Goal: Task Accomplishment & Management: Complete application form

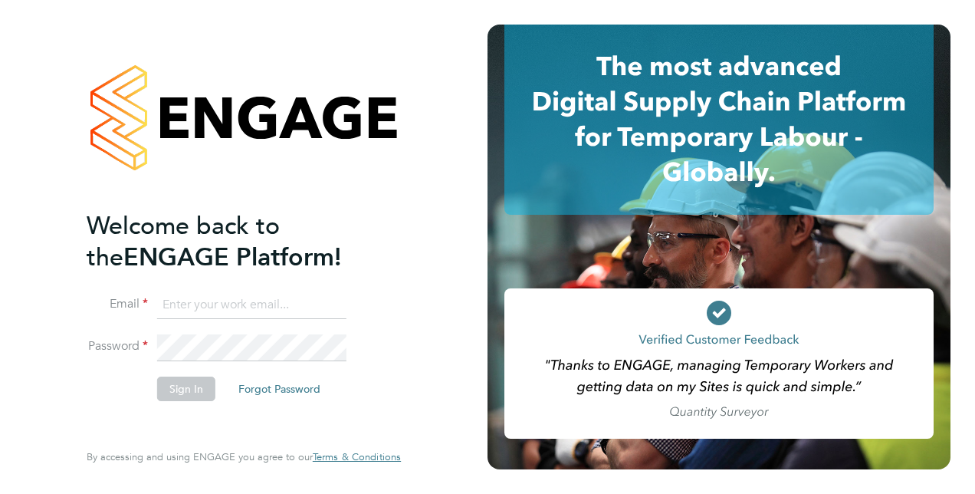
click at [284, 310] on input at bounding box center [251, 305] width 189 height 28
type input "[PERSON_NAME][EMAIL_ADDRESS][DOMAIN_NAME]"
click at [205, 385] on button "Sign In" at bounding box center [186, 388] width 58 height 25
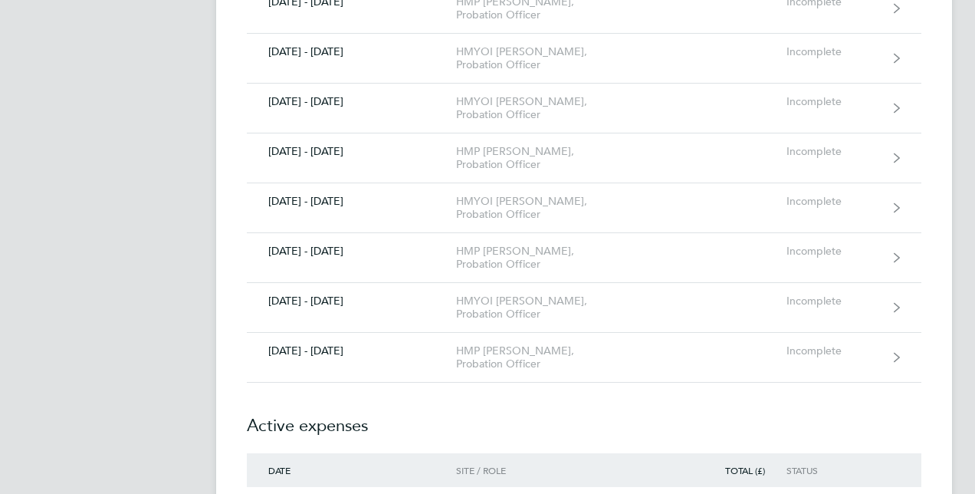
scroll to position [2545, 0]
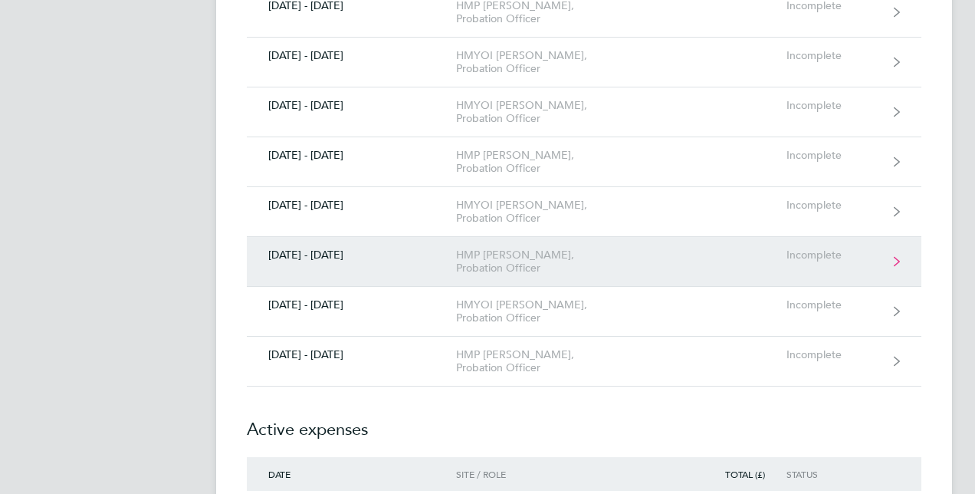
click at [314, 248] on div "15 - 21 Sept 2025" at bounding box center [351, 254] width 209 height 13
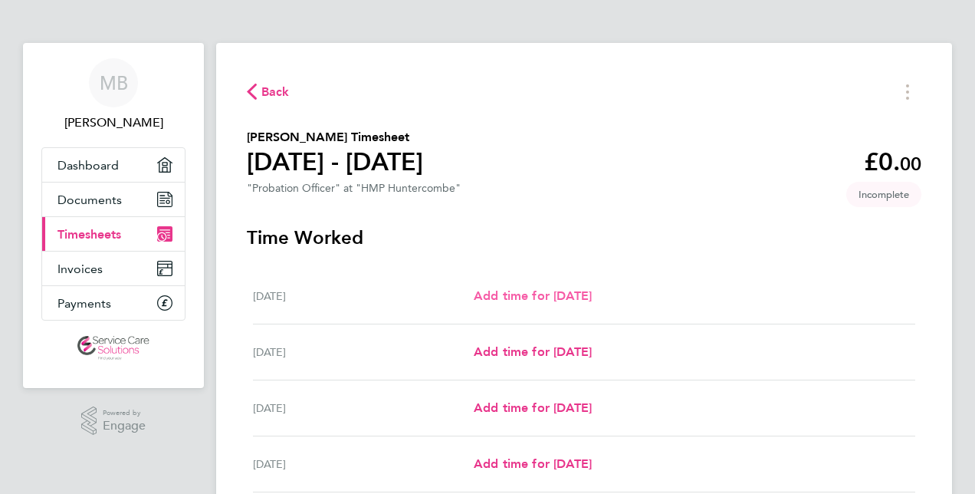
click at [550, 293] on span "Add time for Mon 15 Sep" at bounding box center [533, 295] width 118 height 15
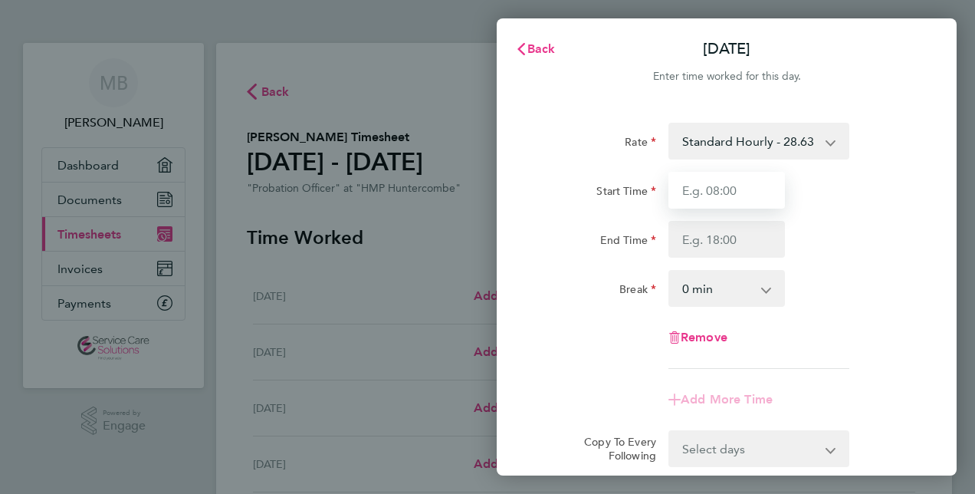
click at [743, 186] on input "Start Time" at bounding box center [726, 190] width 117 height 37
type input "09:00"
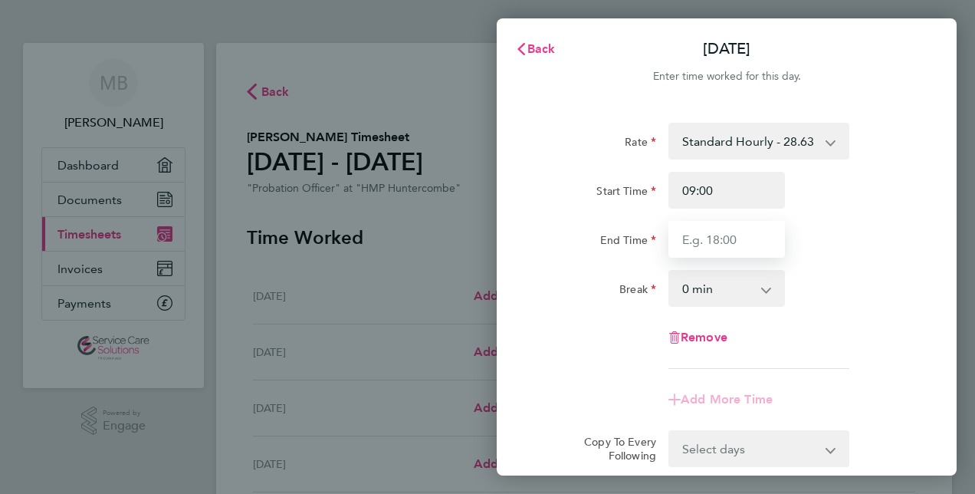
click at [737, 241] on input "End Time" at bounding box center [726, 239] width 117 height 37
type input "17:00"
click at [743, 300] on select "0 min 15 min 30 min 45 min 60 min 75 min 90 min" at bounding box center [717, 288] width 95 height 34
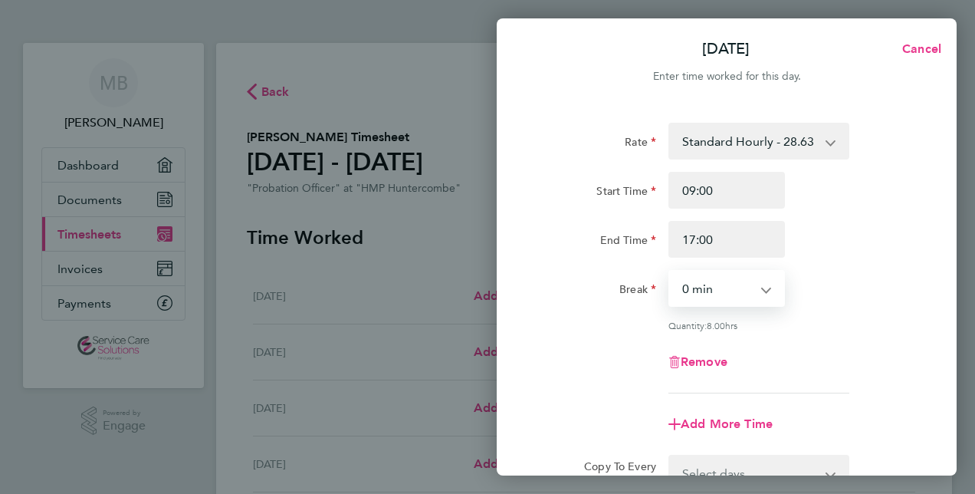
select select "30"
click at [670, 271] on select "0 min 15 min 30 min 45 min 60 min 75 min 90 min" at bounding box center [717, 288] width 95 height 34
click at [807, 336] on div "Rate Standard Hourly - 28.63 Standard Hourly - 22.44 Standard Hourly - 23.70 St…" at bounding box center [727, 258] width 374 height 271
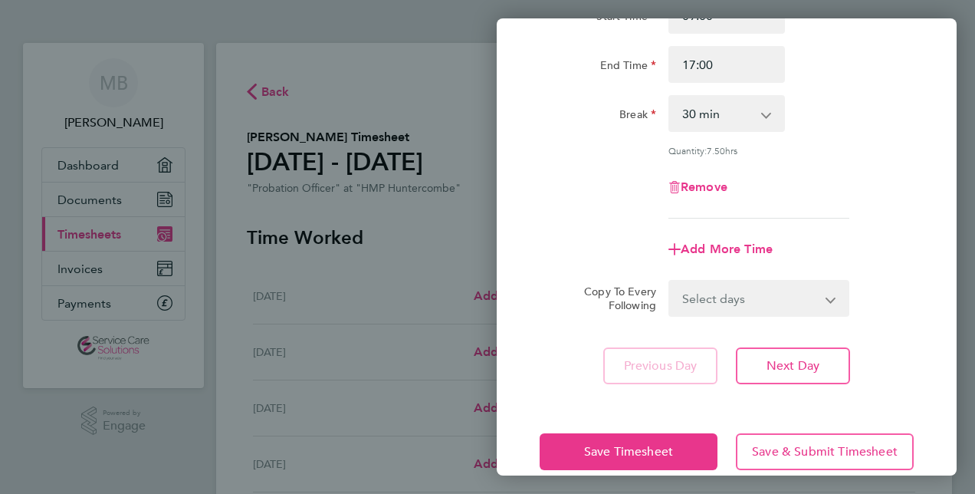
scroll to position [199, 0]
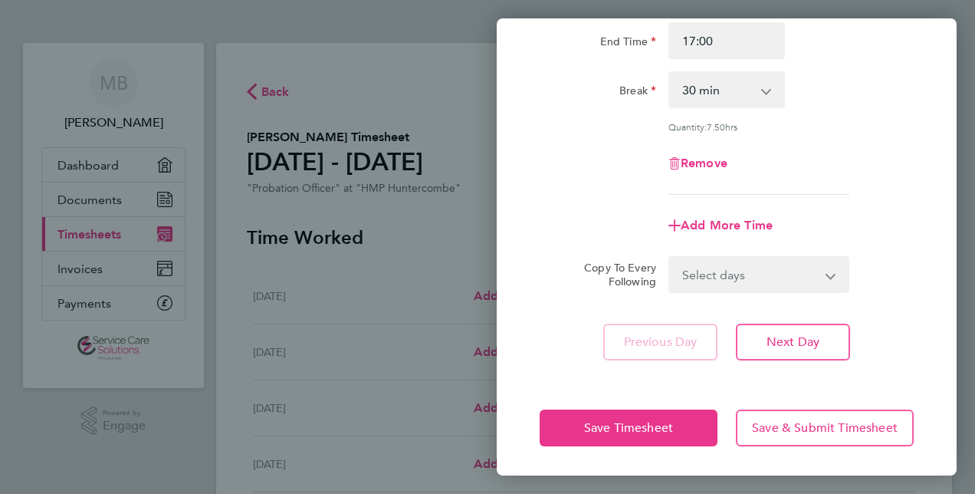
click at [789, 279] on select "Select days Day Weekday (Mon-Fri) Weekend (Sat-Sun) Tuesday Wednesday Thursday …" at bounding box center [750, 275] width 161 height 34
select select "WEEKDAY"
click at [670, 258] on select "Select days Day Weekday (Mon-Fri) Weekend (Sat-Sun) Tuesday Wednesday Thursday …" at bounding box center [750, 275] width 161 height 34
select select "2025-09-21"
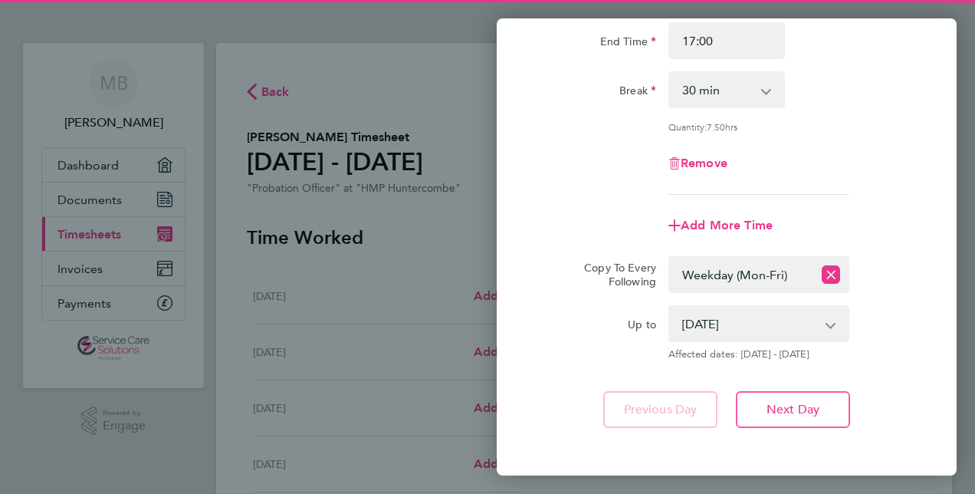
click at [881, 159] on div "Remove" at bounding box center [726, 163] width 386 height 37
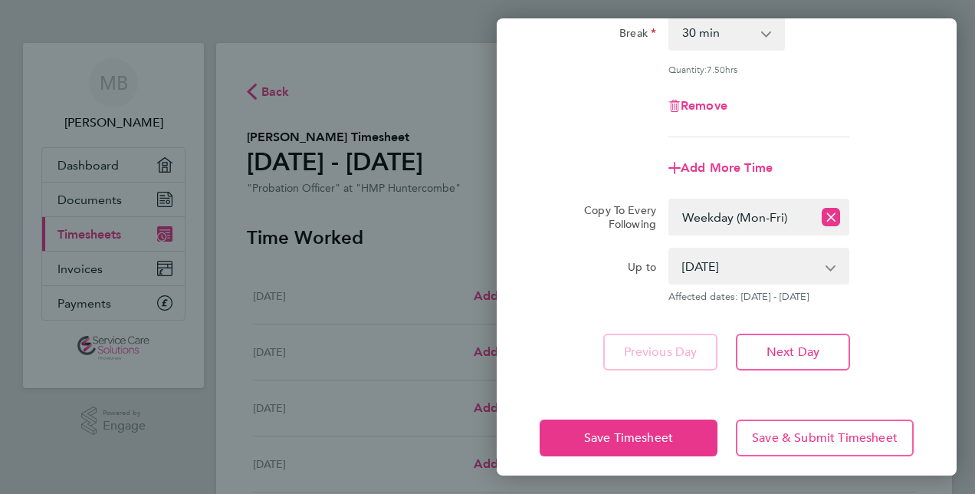
scroll to position [266, 0]
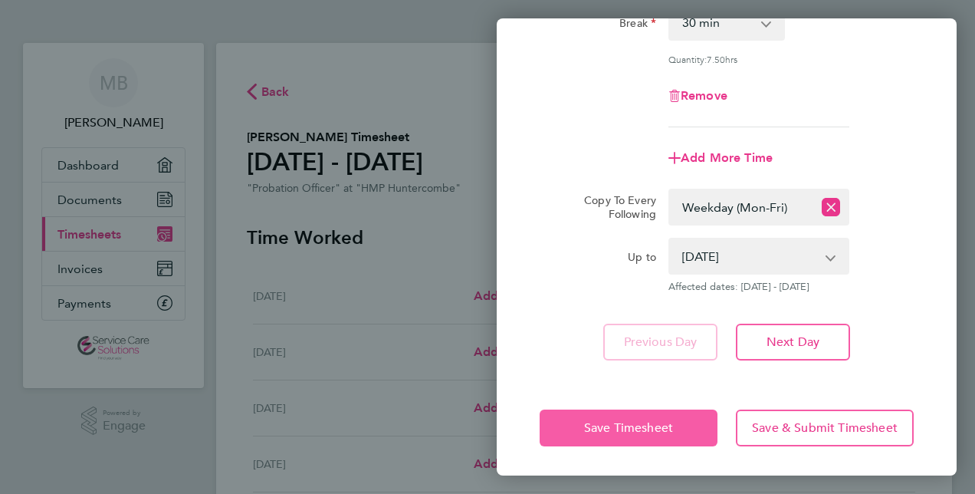
click at [671, 425] on span "Save Timesheet" at bounding box center [628, 427] width 89 height 15
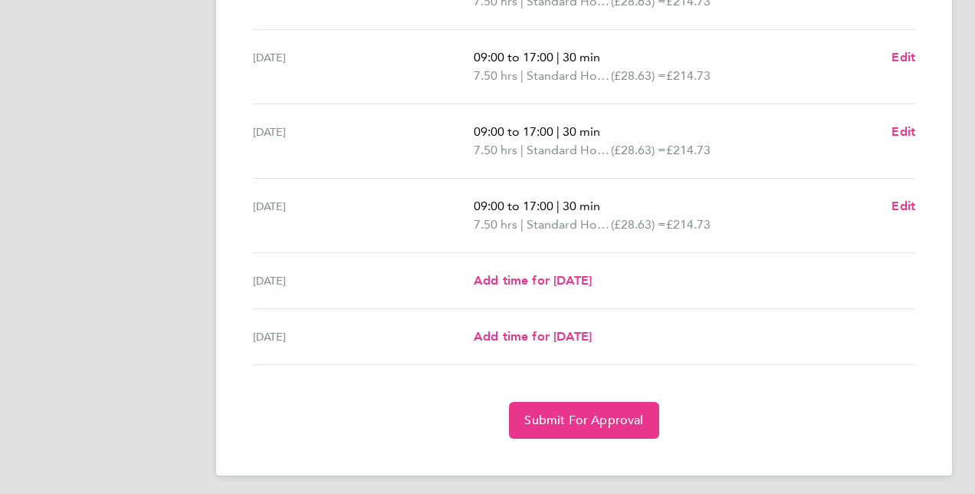
scroll to position [562, 0]
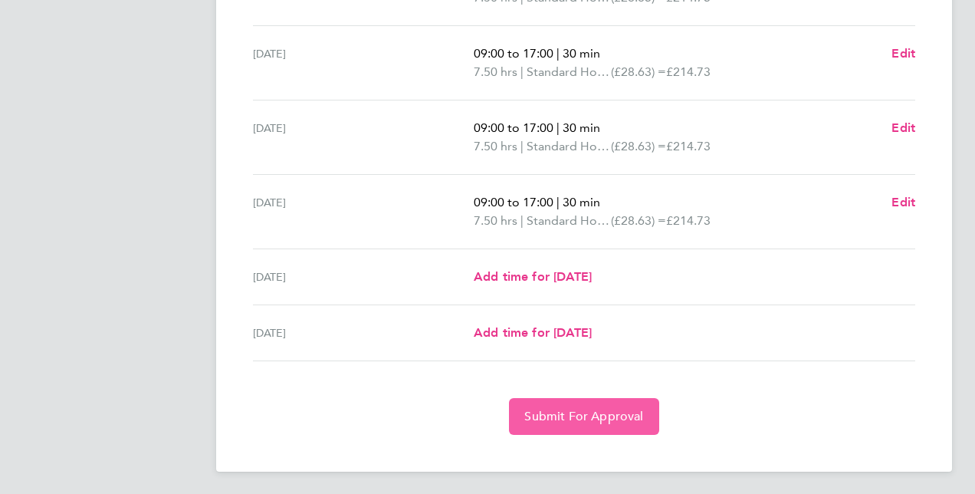
click at [584, 412] on span "Submit For Approval" at bounding box center [583, 416] width 119 height 15
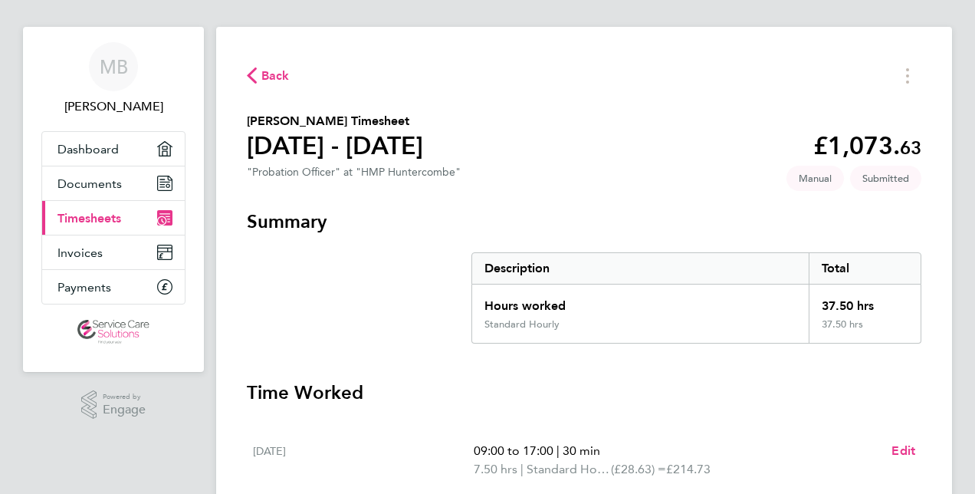
scroll to position [0, 0]
